Goal: Transaction & Acquisition: Purchase product/service

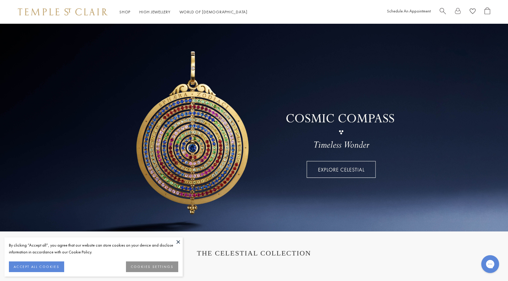
click at [443, 10] on span "Search" at bounding box center [442, 10] width 6 height 6
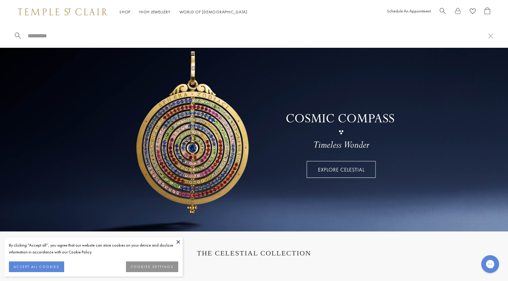
paste input "**********"
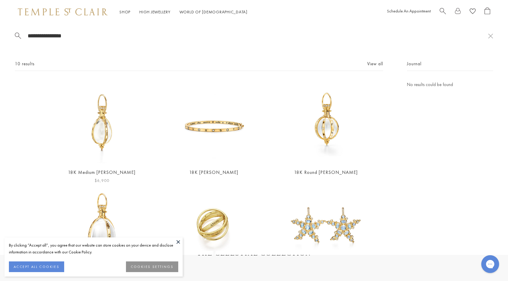
type input "**********"
click at [99, 136] on img at bounding box center [102, 122] width 82 height 82
